Goal: Register for event/course

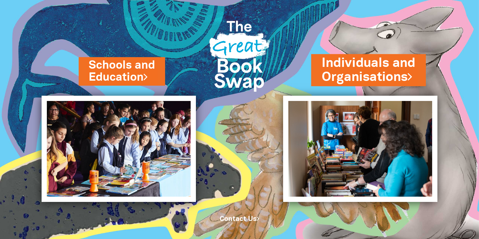
click at [366, 68] on link "Individuals and Organisations" at bounding box center [369, 70] width 94 height 32
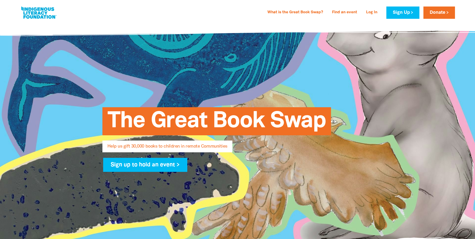
select select "AU"
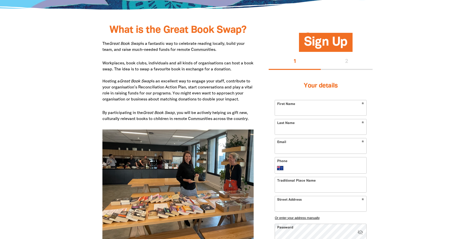
scroll to position [251, 0]
